Goal: Information Seeking & Learning: Learn about a topic

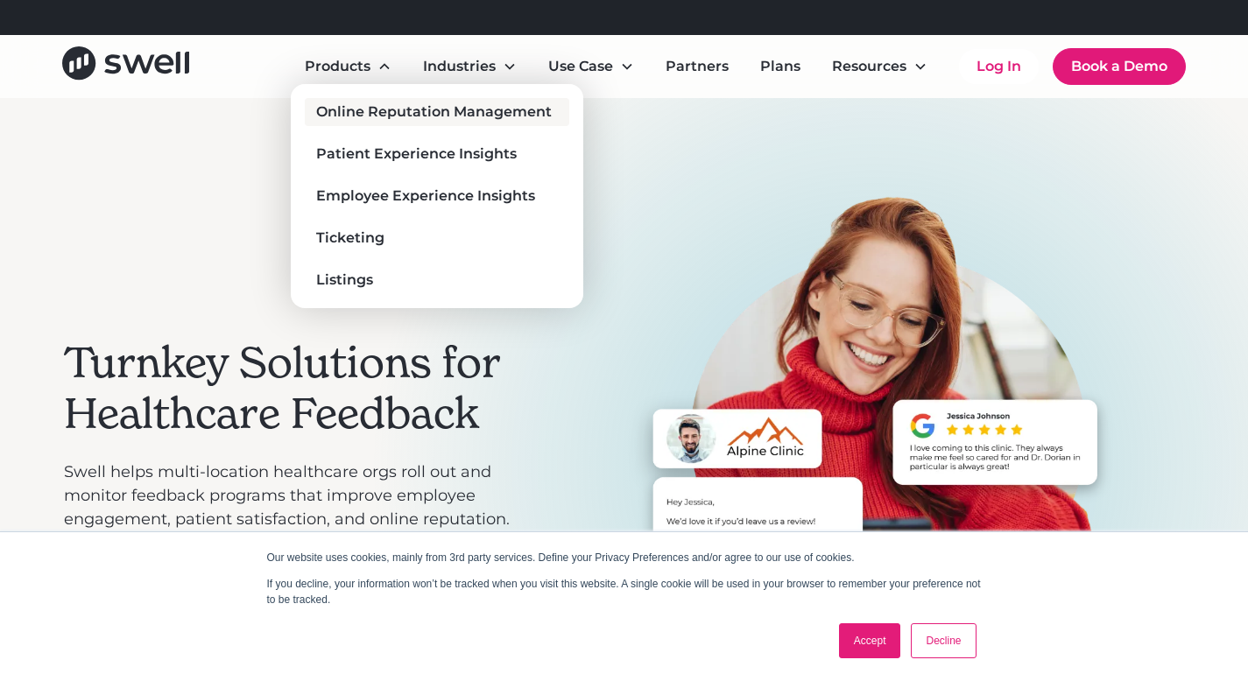
click at [388, 109] on div "Online Reputation Management" at bounding box center [434, 112] width 236 height 21
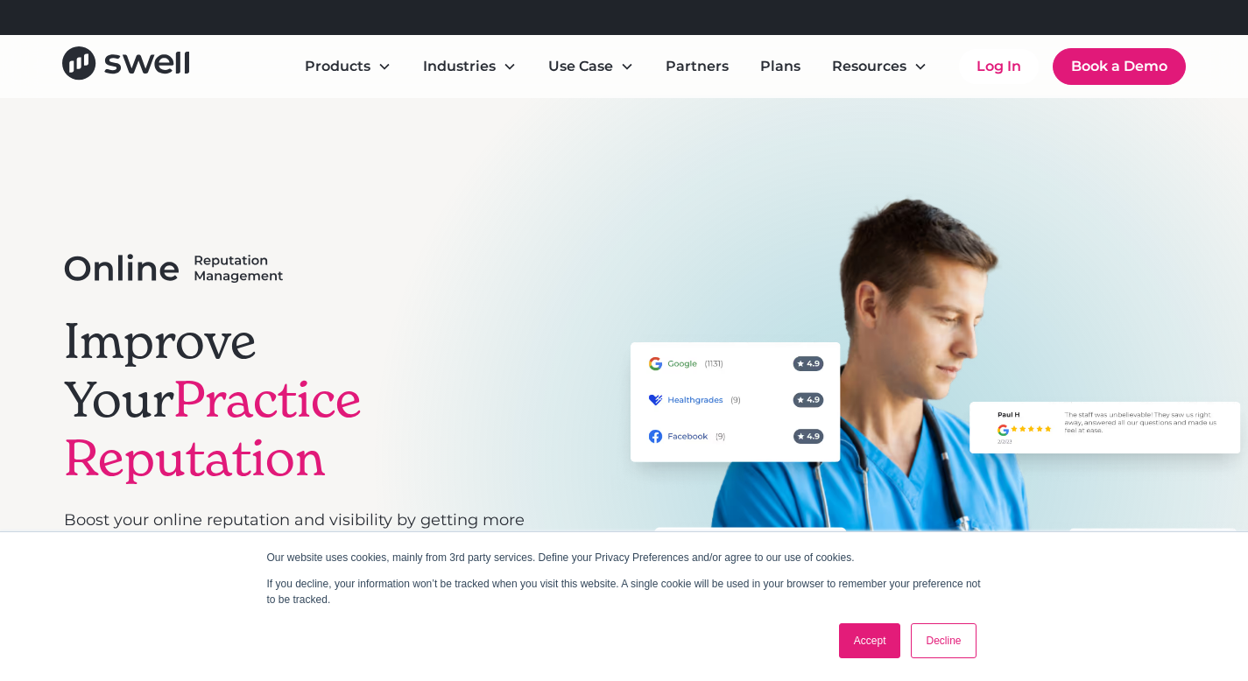
scroll to position [4, 0]
click at [962, 644] on link "Decline" at bounding box center [943, 640] width 65 height 35
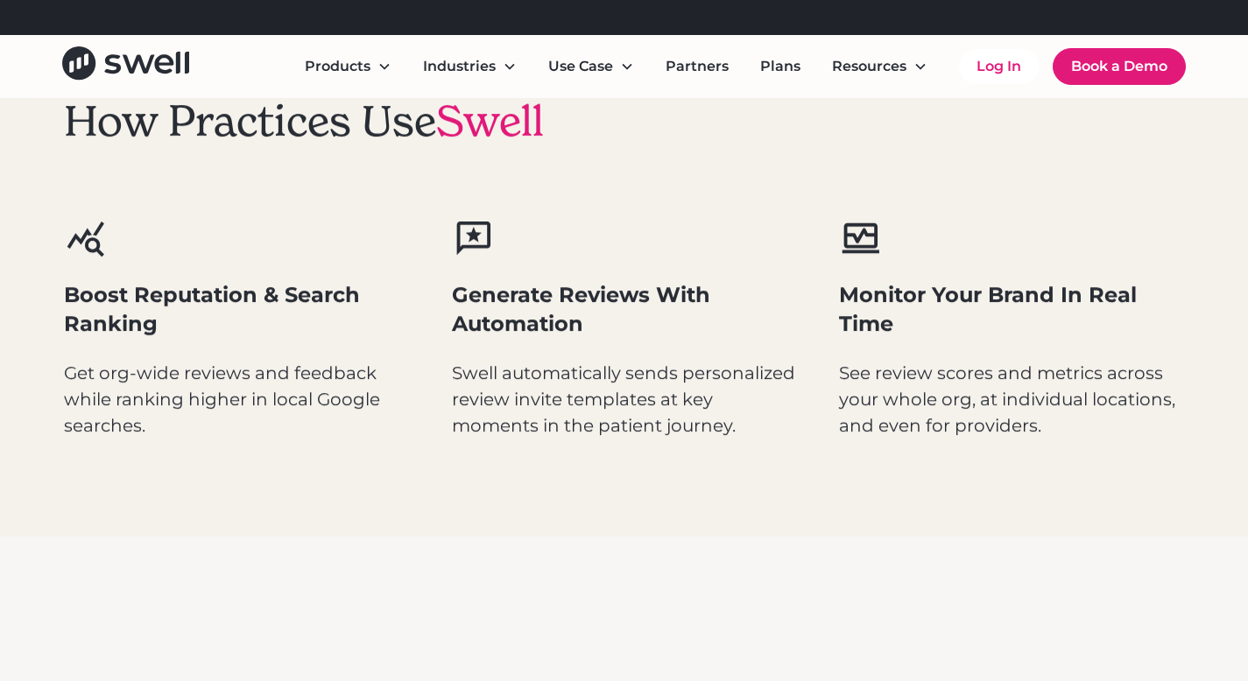
scroll to position [838, 0]
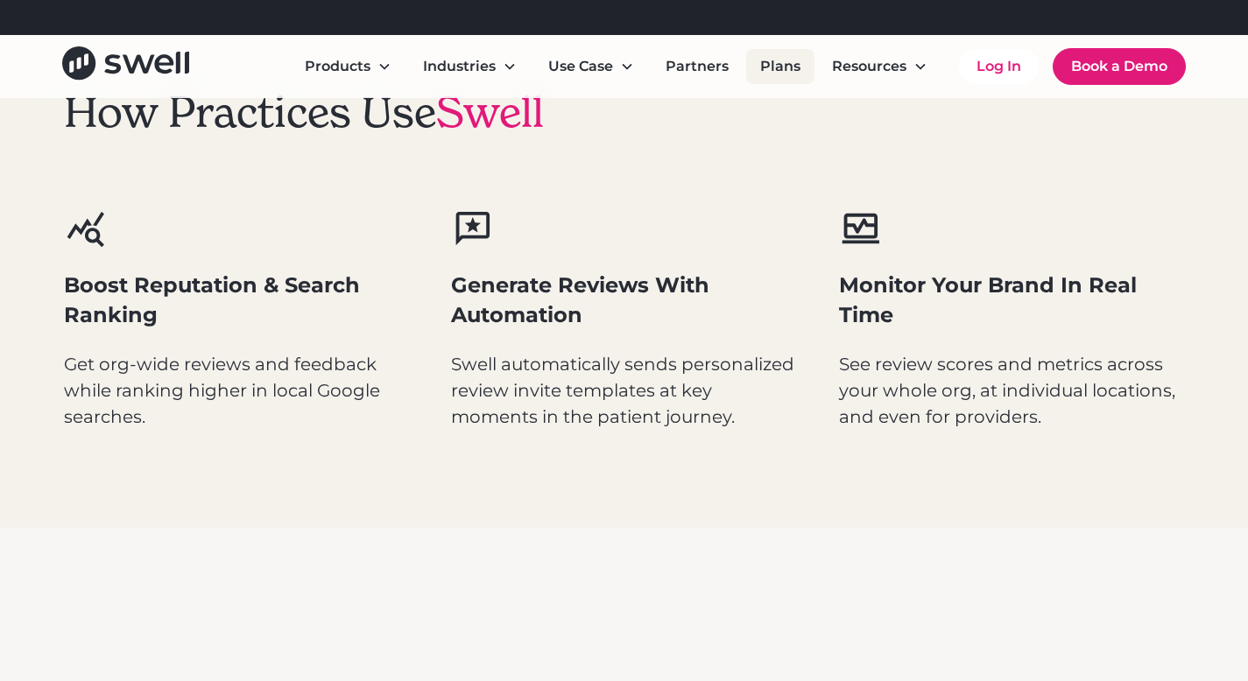
click at [778, 67] on link "Plans" at bounding box center [780, 66] width 68 height 35
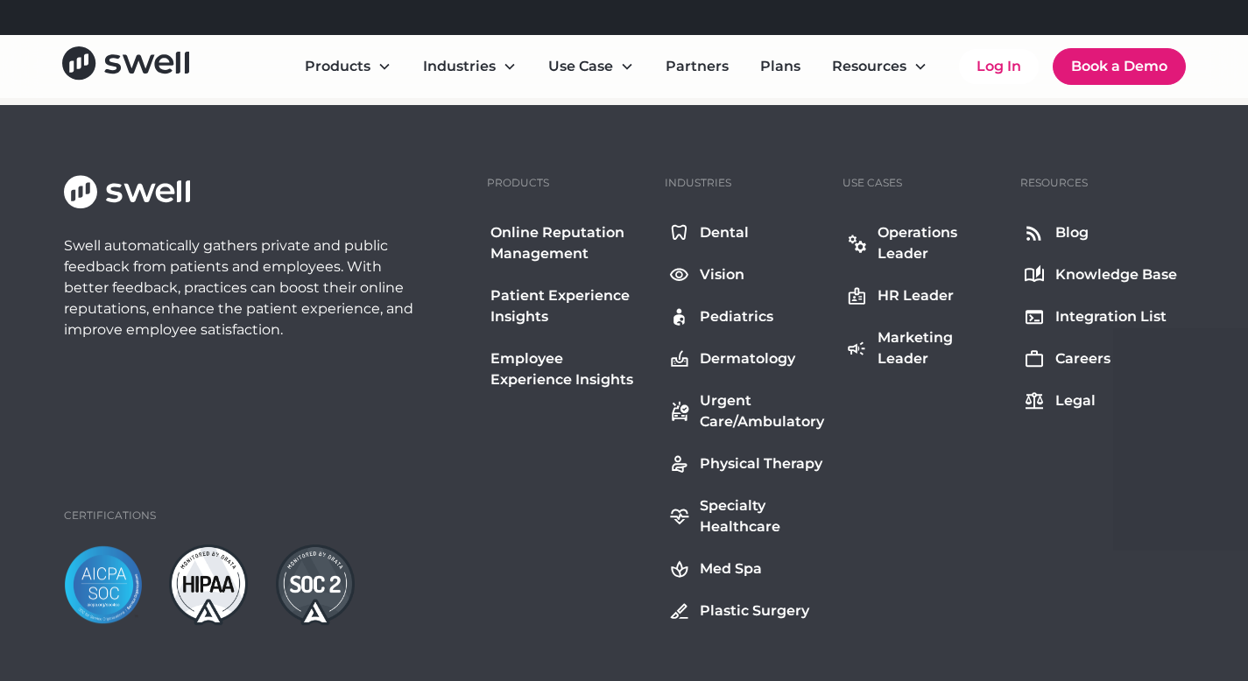
scroll to position [2012, 0]
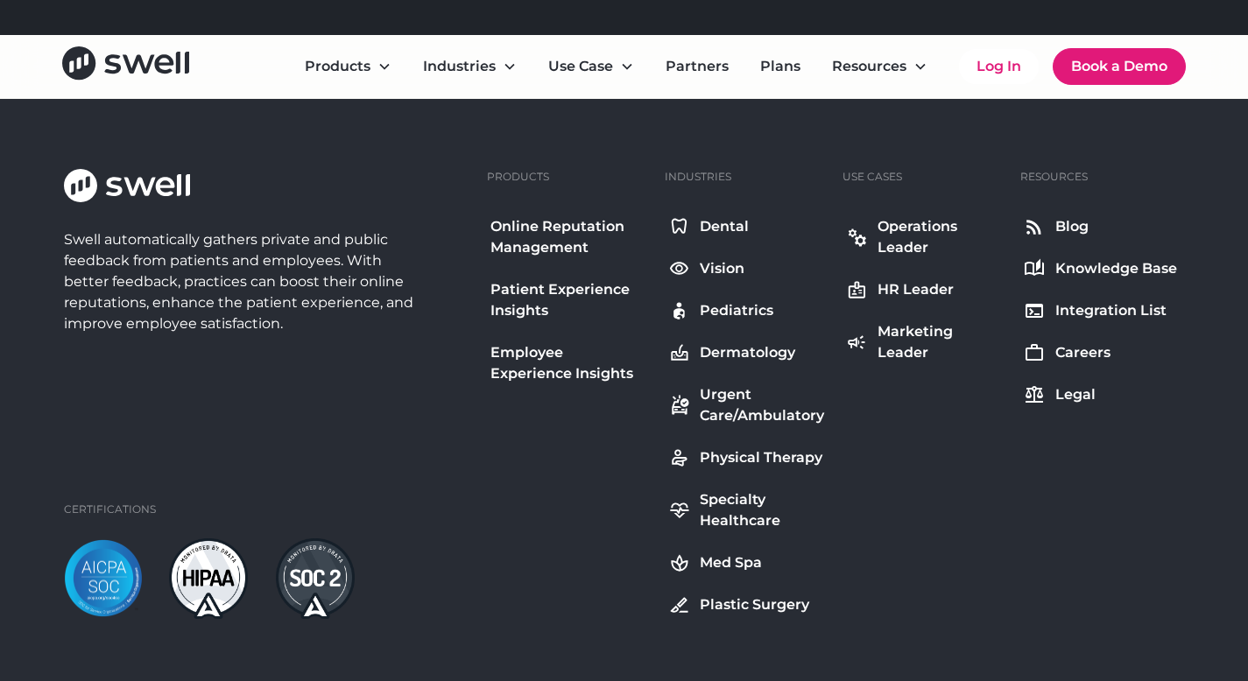
click at [733, 226] on div "Dental" at bounding box center [724, 226] width 49 height 21
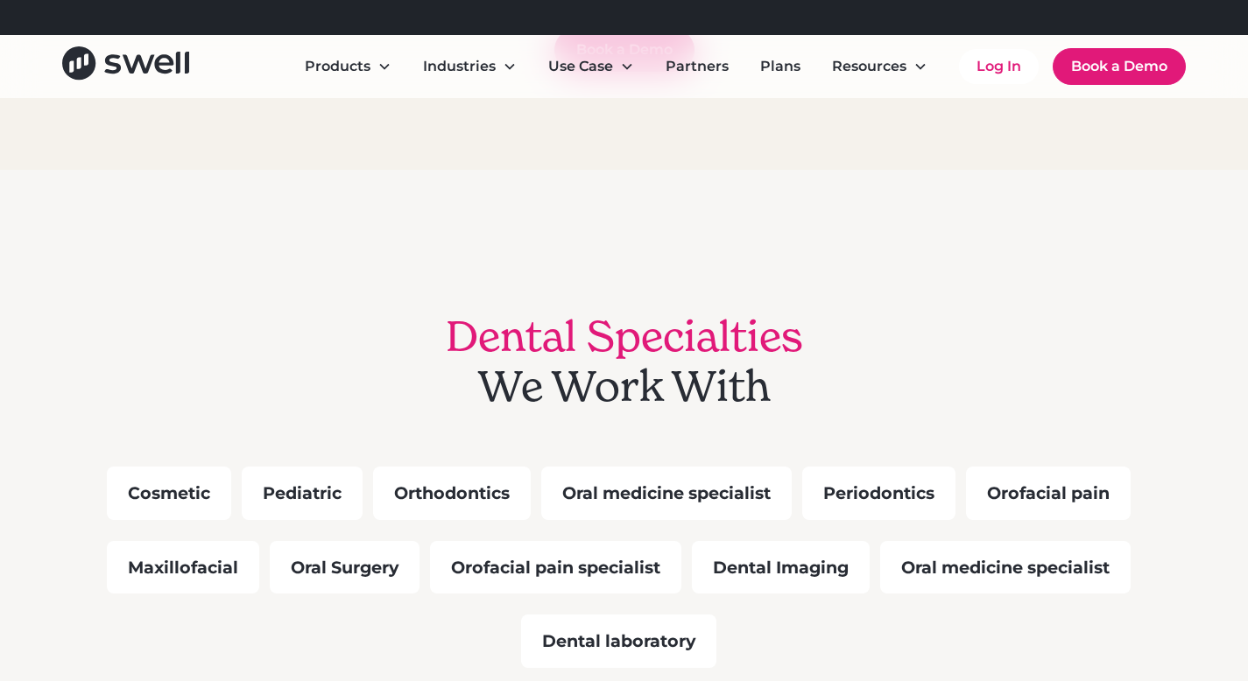
scroll to position [1417, 0]
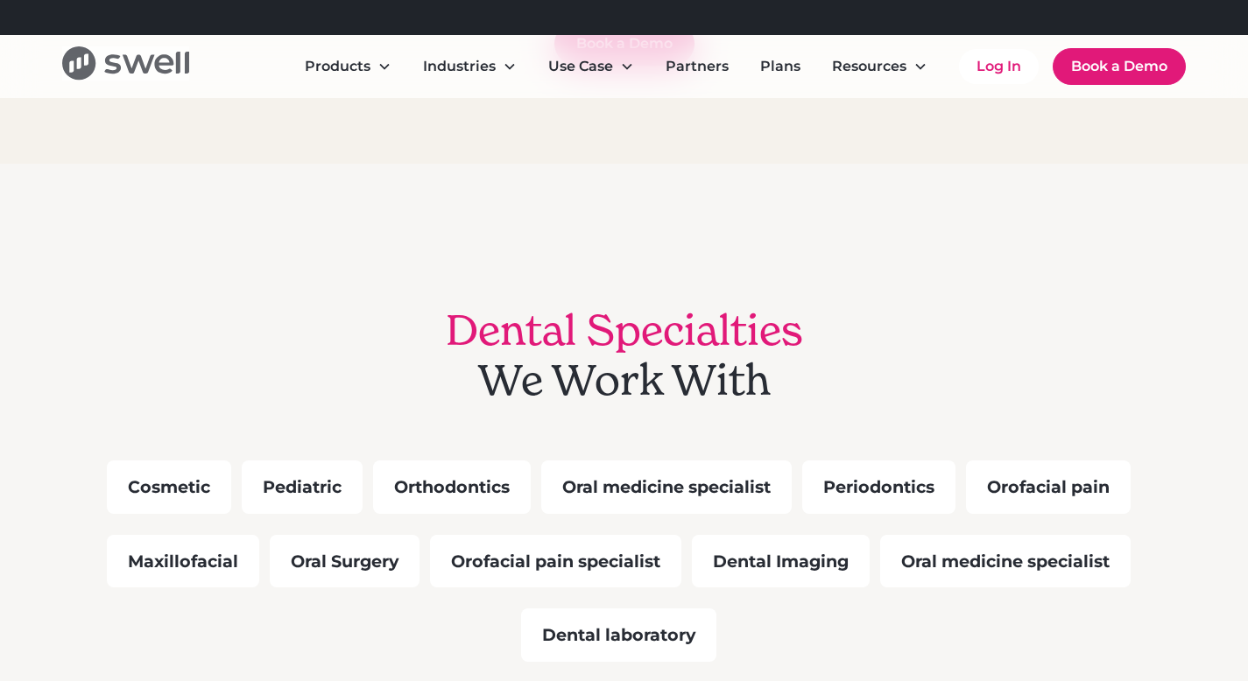
click at [157, 63] on icon "home" at bounding box center [164, 64] width 19 height 19
